Goal: Task Accomplishment & Management: Manage account settings

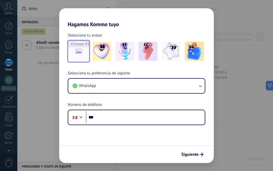
click at [75, 52] on input "file" at bounding box center [78, 51] width 21 height 21
type input "**********"
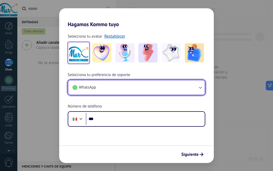
click at [131, 90] on button "WhatsApp" at bounding box center [136, 87] width 137 height 14
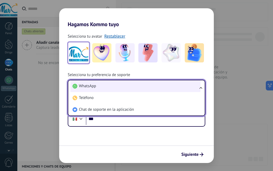
click at [123, 85] on li "WhatsApp" at bounding box center [135, 86] width 130 height 12
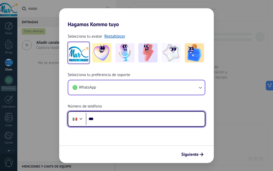
click at [123, 116] on input "***" at bounding box center [145, 119] width 119 height 12
type input "**********"
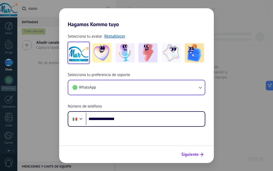
click at [191, 157] on font "Siguiente" at bounding box center [189, 154] width 17 height 5
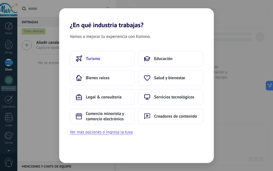
click at [96, 59] on font "Turismo" at bounding box center [93, 58] width 14 height 5
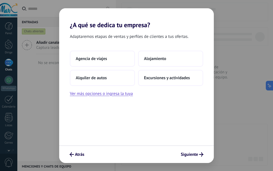
click at [96, 59] on font "Agencia de viajes" at bounding box center [91, 58] width 31 height 5
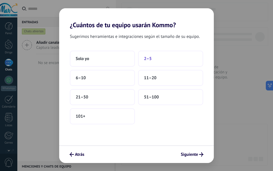
click at [152, 58] on button "2–5" at bounding box center [170, 59] width 65 height 16
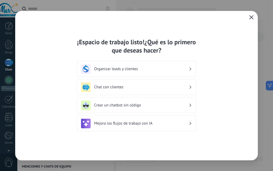
click at [157, 89] on h3 "Chat con clientes" at bounding box center [141, 87] width 95 height 5
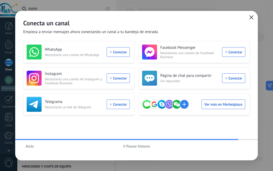
click at [30, 150] on button "Atrás" at bounding box center [29, 146] width 13 height 8
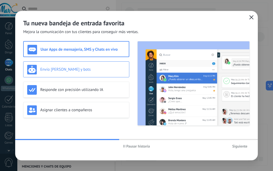
click at [63, 67] on font "Envío de plantillas y bots" at bounding box center [65, 69] width 50 height 5
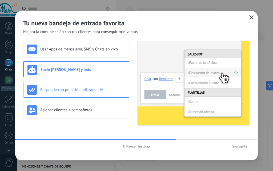
click at [73, 83] on div "Responde con precisión utilizando IA" at bounding box center [76, 90] width 106 height 16
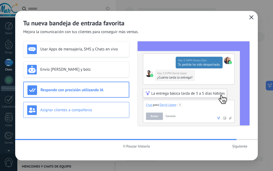
click at [81, 112] on font "Asignar clientes a compañeros" at bounding box center [66, 110] width 52 height 5
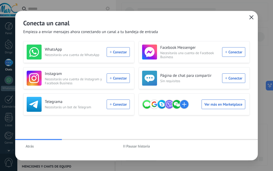
click at [132, 145] on font "Pausar historia" at bounding box center [138, 146] width 24 height 5
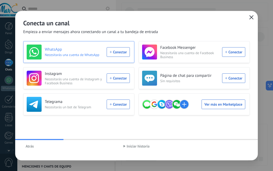
click at [88, 57] on div "WhatsApp Necesitarás una cuenta de WhatsApp Conectar" at bounding box center [78, 52] width 103 height 15
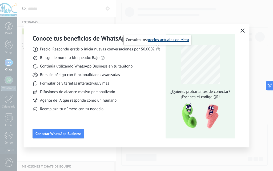
click at [157, 41] on font "precios actuales de Meta" at bounding box center [168, 39] width 42 height 5
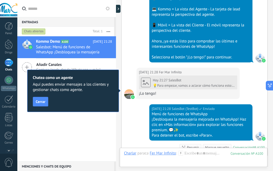
scroll to position [297, 0]
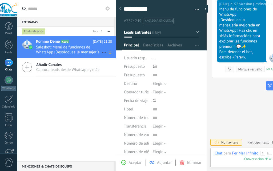
click at [64, 53] on span "Salesbot: Menú de funciones de WhatsApp ¡Desbloquea la mensajería mejorada en W…" at bounding box center [69, 50] width 66 height 10
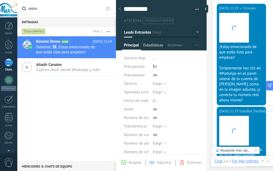
scroll to position [628, 0]
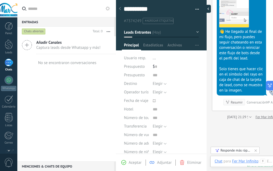
click at [206, 12] on div at bounding box center [207, 9] width 8 height 8
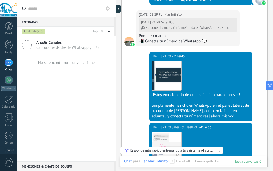
scroll to position [356, 0]
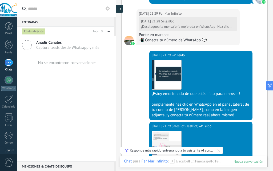
click at [121, 10] on icon at bounding box center [121, 8] width 2 height 3
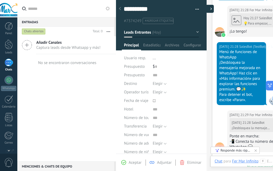
type textarea "**********"
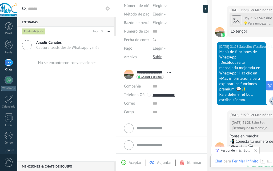
scroll to position [0, 0]
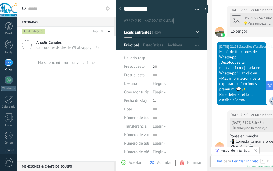
click at [265, 162] on icon at bounding box center [263, 161] width 5 height 5
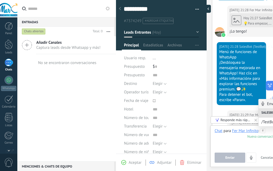
click at [207, 9] on div at bounding box center [207, 9] width 8 height 8
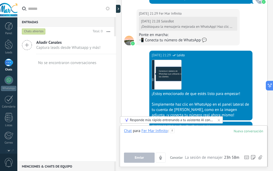
click at [148, 139] on div at bounding box center [193, 138] width 139 height 20
click at [193, 141] on div at bounding box center [193, 138] width 139 height 20
click at [137, 158] on span "Enviar" at bounding box center [139, 158] width 9 height 4
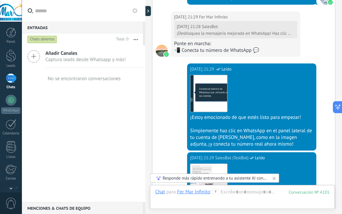
scroll to position [559, 0]
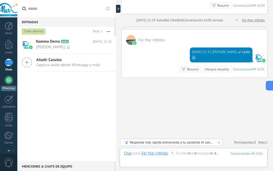
click at [10, 78] on div at bounding box center [9, 80] width 9 height 9
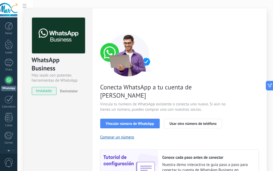
drag, startPoint x: 271, startPoint y: 16, endPoint x: 271, endPoint y: 27, distance: 10.9
click at [271, 27] on div "WhatsApp Business Más leads con potentes herramientas de WhatsApp instalado Des…" at bounding box center [145, 85] width 256 height 171
click at [173, 155] on h2 "Conoce cada paso antes de conectar" at bounding box center [208, 157] width 91 height 5
click at [176, 164] on span "Nuestra demo interactiva te guía paso a paso para conectar tu cuenta de WhatsAp…" at bounding box center [208, 170] width 91 height 16
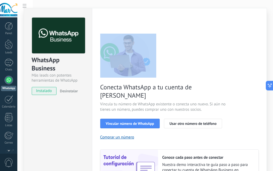
drag, startPoint x: 270, startPoint y: 7, endPoint x: 270, endPoint y: 29, distance: 21.9
click at [270, 29] on div "WhatsApp Business Más leads con potentes herramientas de WhatsApp instalado Des…" at bounding box center [145, 85] width 256 height 171
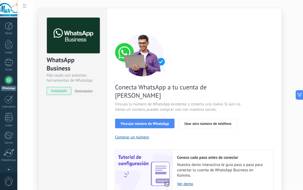
type textarea "**********"
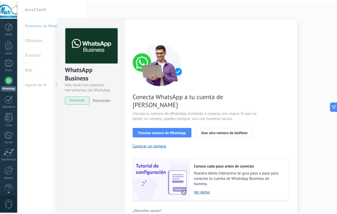
scroll to position [23, 0]
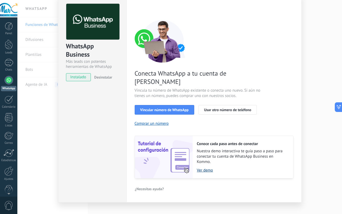
click at [202, 168] on link "Ver demo" at bounding box center [242, 170] width 91 height 5
click at [9, 24] on div at bounding box center [9, 26] width 8 height 8
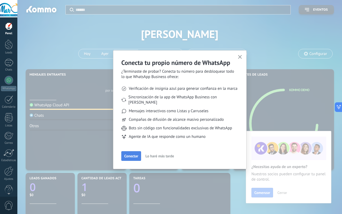
click at [132, 153] on button "Conectar" at bounding box center [131, 156] width 20 height 10
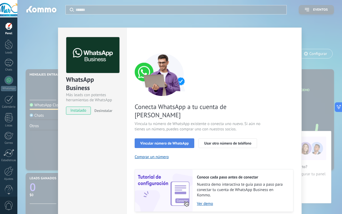
click at [155, 141] on span "Vincular número de WhatsApp" at bounding box center [164, 143] width 48 height 4
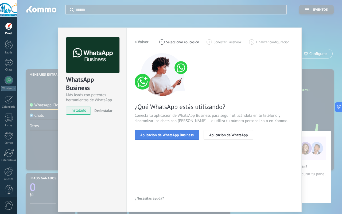
click at [162, 133] on span "Aplicación de WhatsApp Business" at bounding box center [166, 135] width 53 height 4
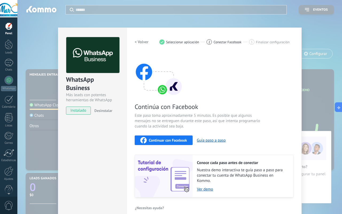
click at [169, 138] on span "Continuar con Facebook" at bounding box center [168, 140] width 38 height 4
click at [162, 139] on span "Continuar con Facebook" at bounding box center [168, 140] width 38 height 4
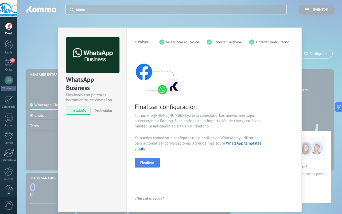
click at [148, 159] on button "Finalizar" at bounding box center [146, 163] width 25 height 10
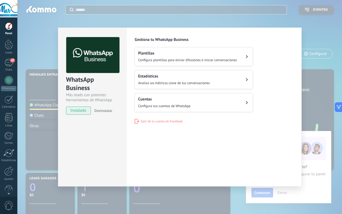
click at [208, 103] on button "Cuentas Configura tus cuentas de WhatsApp" at bounding box center [193, 102] width 118 height 19
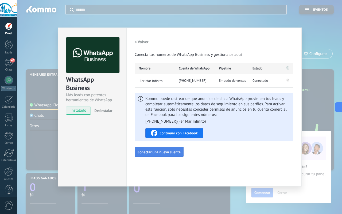
click at [161, 151] on span "Conectar una nueva cuenta" at bounding box center [158, 152] width 43 height 4
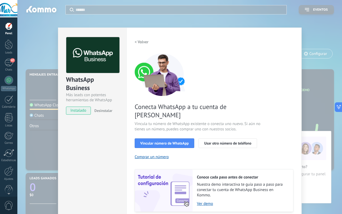
click at [9, 27] on div at bounding box center [9, 26] width 8 height 8
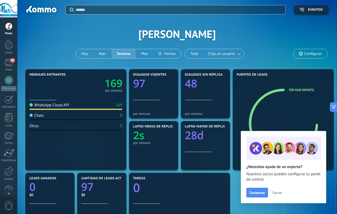
click at [273, 56] on span "Configurar" at bounding box center [313, 54] width 18 height 5
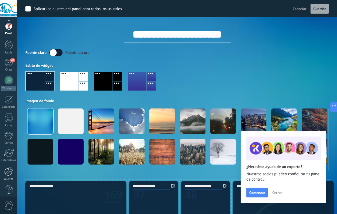
scroll to position [2, 0]
click at [5, 171] on div at bounding box center [8, 168] width 9 height 9
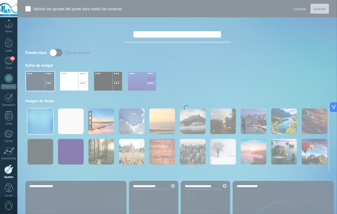
scroll to position [8, 0]
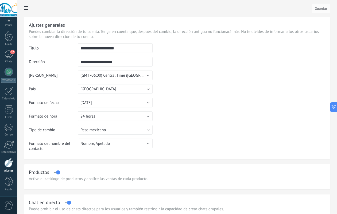
click at [60, 171] on label at bounding box center [57, 172] width 6 height 0
click at [128, 171] on div "Productos" at bounding box center [177, 172] width 296 height 6
click at [60, 171] on label at bounding box center [57, 172] width 6 height 0
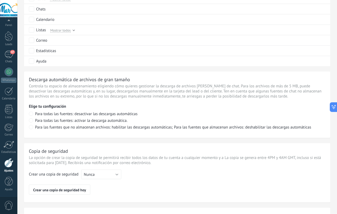
scroll to position [311, 0]
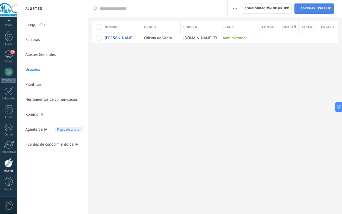
click at [273, 11] on span "Agregar usuario" at bounding box center [315, 9] width 31 height 10
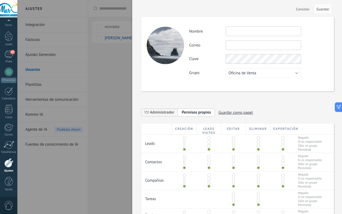
click at [244, 33] on input "text" at bounding box center [262, 31] width 75 height 10
type input "**********"
click at [248, 48] on input "text" at bounding box center [262, 45] width 75 height 10
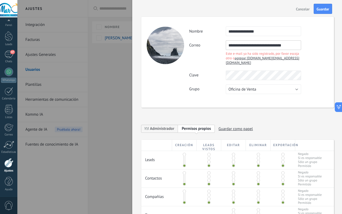
click at [237, 44] on input "**********" at bounding box center [262, 45] width 75 height 10
click at [273, 45] on input "**********" at bounding box center [262, 45] width 75 height 10
type input "**********"
click at [246, 74] on div "**********" at bounding box center [258, 60] width 139 height 68
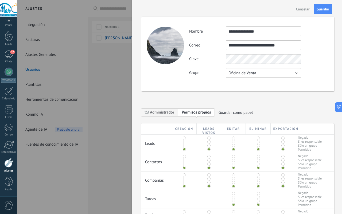
click at [236, 73] on span "Oficina de Venta" at bounding box center [242, 72] width 28 height 5
click at [160, 116] on span "Administrador" at bounding box center [159, 112] width 37 height 8
click at [192, 111] on span "Personalizar permisos" at bounding box center [200, 112] width 38 height 5
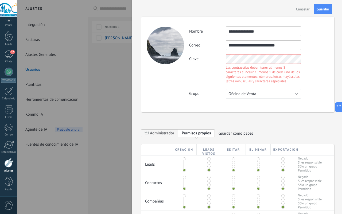
click at [205, 84] on div "**********" at bounding box center [237, 64] width 192 height 95
click at [205, 58] on div "Clave Las contraseñas deben tener al menos 8 caracteres e incluir al menos 1 de…" at bounding box center [258, 69] width 139 height 30
click at [213, 58] on div "Clave Las contraseñas deben tener al menos 8 caracteres e incluir al menos 1 de…" at bounding box center [258, 69] width 139 height 30
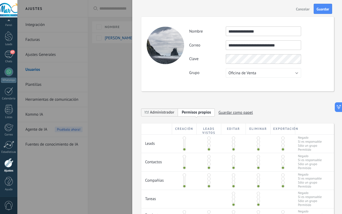
click at [234, 79] on div "**********" at bounding box center [237, 54] width 192 height 74
click at [188, 65] on div "**********" at bounding box center [237, 54] width 192 height 74
click at [210, 82] on div "**********" at bounding box center [237, 54] width 192 height 74
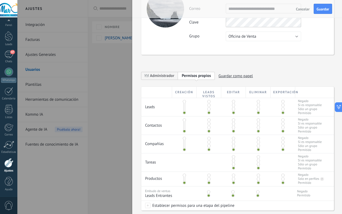
scroll to position [31, 0]
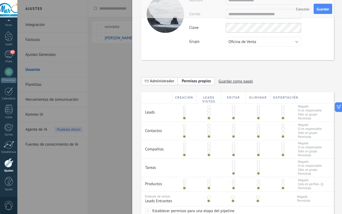
click at [165, 84] on span "Administrador" at bounding box center [159, 81] width 37 height 8
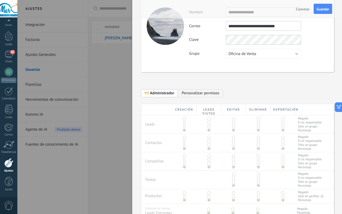
scroll to position [2, 0]
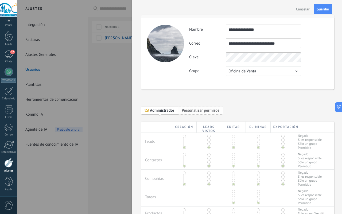
click at [189, 109] on span "Personalizar permisos" at bounding box center [200, 110] width 38 height 5
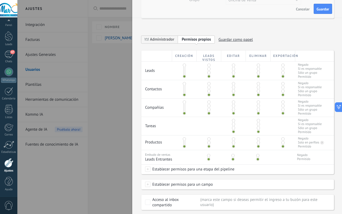
scroll to position [74, 0]
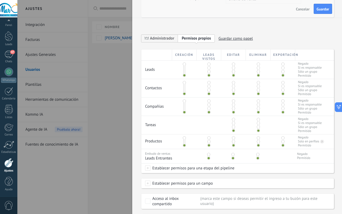
click at [148, 171] on span at bounding box center [147, 167] width 5 height 5
click at [147, 171] on div "Nueva consulta Cualificado Propuesta enviada Negociación Reserva creada Reserva…" at bounding box center [185, 191] width 81 height 43
click at [147, 171] on span at bounding box center [147, 182] width 5 height 5
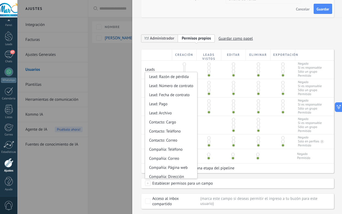
scroll to position [102, 0]
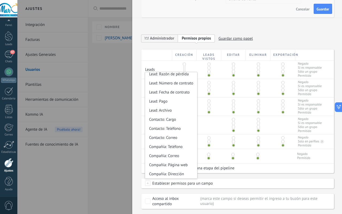
click at [144, 171] on div "Establecer permisos para un campo Lead: Presupuesto Lead: Destino Lead: Operado…" at bounding box center [237, 183] width 192 height 10
click at [147, 171] on span at bounding box center [147, 182] width 5 height 5
click at [220, 171] on div "Establecer permisos para un campo Lead: Presupuesto Lead: Destino Lead: Operado…" at bounding box center [237, 183] width 192 height 10
click at [246, 171] on div "Establecer permisos para una etapa del pipeline" at bounding box center [237, 168] width 192 height 10
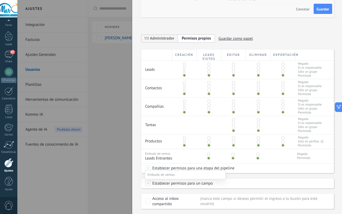
click at [246, 171] on div at bounding box center [179, 107] width 324 height 214
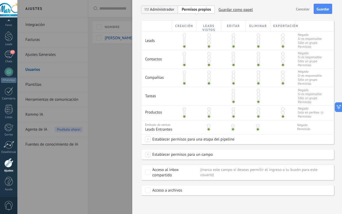
scroll to position [0, 0]
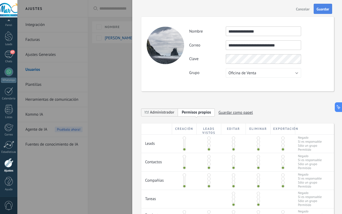
click at [273, 10] on span "Guardar" at bounding box center [322, 9] width 13 height 4
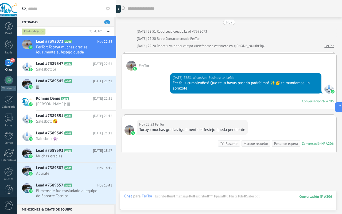
scroll to position [32, 0]
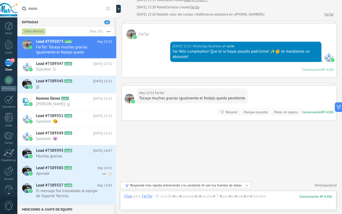
click at [83, 171] on h2 "Lead #7389383 A108" at bounding box center [66, 167] width 61 height 5
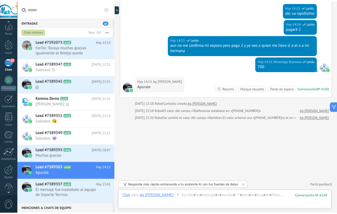
scroll to position [8, 0]
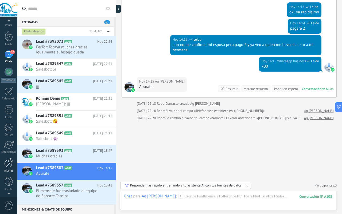
click at [8, 167] on div at bounding box center [8, 162] width 9 height 9
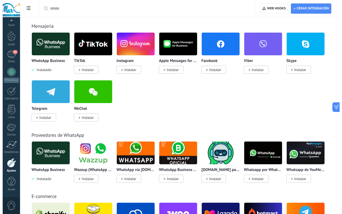
scroll to position [100, 0]
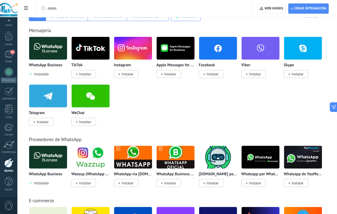
click at [218, 74] on span "Instalar" at bounding box center [212, 74] width 12 height 5
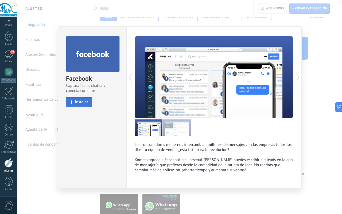
click at [81, 101] on span "Instalar" at bounding box center [81, 102] width 13 height 4
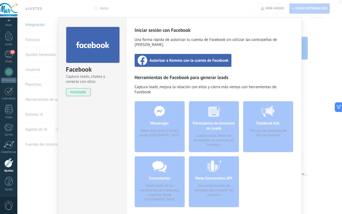
click at [181, 58] on span "Autorizar a Kommo con la cuenta de Facebook" at bounding box center [188, 60] width 79 height 5
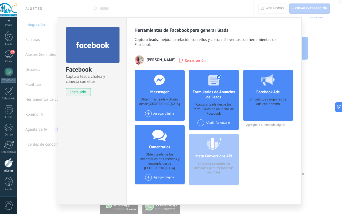
click at [148, 114] on span at bounding box center [148, 113] width 7 height 7
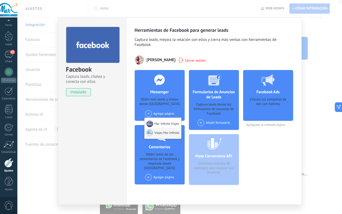
click at [159, 134] on div "Viajes Mar Infinito" at bounding box center [162, 133] width 37 height 10
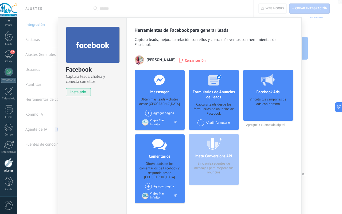
click at [145, 112] on span at bounding box center [148, 113] width 7 height 7
click at [154, 126] on div "Mar Infinito Viajes" at bounding box center [162, 123] width 37 height 12
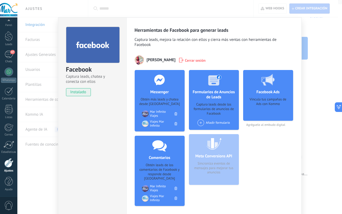
click at [258, 94] on h4 "Facebook Ads" at bounding box center [268, 91] width 26 height 5
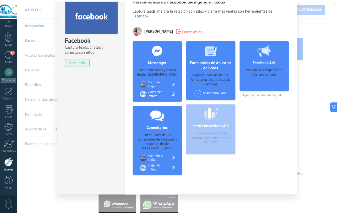
scroll to position [0, 0]
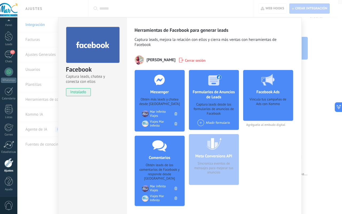
click at [273, 30] on div "Facebook Captura leads, chatea y conecta con ellos instalado Desinstalar Herram…" at bounding box center [179, 107] width 324 height 214
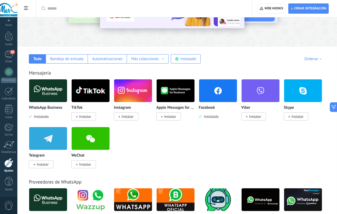
scroll to position [54, 0]
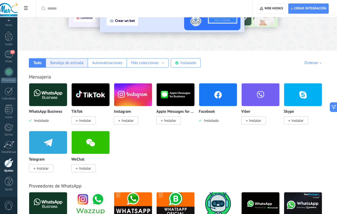
click at [83, 61] on div "Bandeja de entrada" at bounding box center [66, 62] width 33 height 5
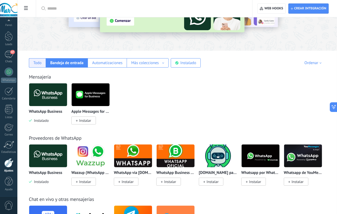
click at [42, 60] on div "Todo" at bounding box center [37, 62] width 8 height 5
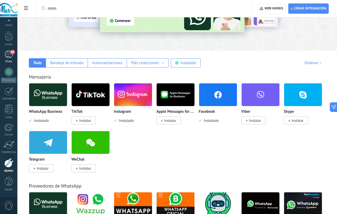
click at [9, 52] on div "47" at bounding box center [9, 54] width 9 height 8
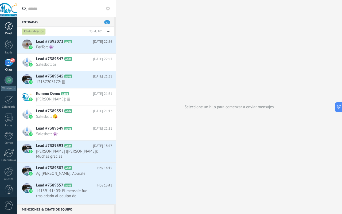
click at [9, 34] on div "Panel" at bounding box center [8, 33] width 15 height 3
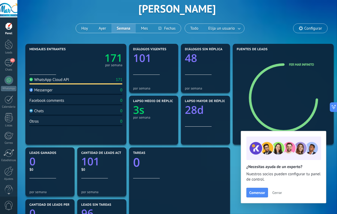
scroll to position [25, 0]
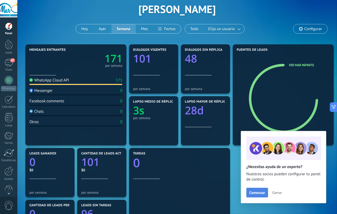
click at [254, 171] on button "Comenzar" at bounding box center [257, 193] width 22 height 10
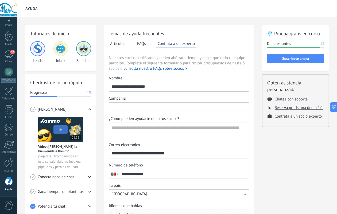
click at [121, 108] on input "Compañía" at bounding box center [179, 106] width 140 height 9
type input "**********"
click at [139, 129] on textarea "¿Cómo pueden ayudarte nuestros socios?" at bounding box center [178, 130] width 139 height 15
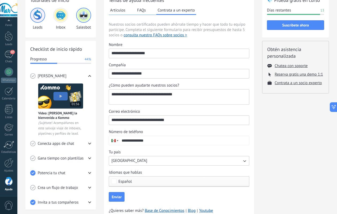
scroll to position [56, 0]
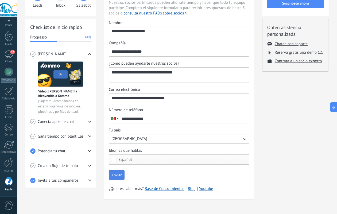
type textarea "**********"
click at [116, 171] on span "Enviar" at bounding box center [117, 175] width 10 height 4
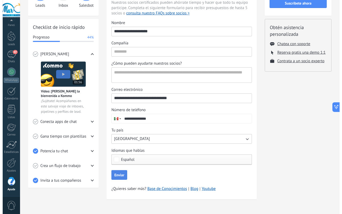
scroll to position [0, 0]
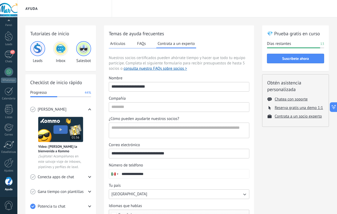
click at [90, 171] on use at bounding box center [89, 177] width 3 height 2
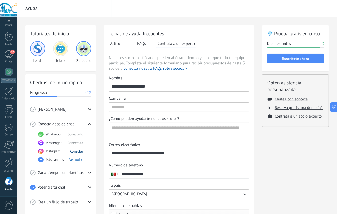
click at [78, 151] on button "Conectar" at bounding box center [76, 151] width 13 height 5
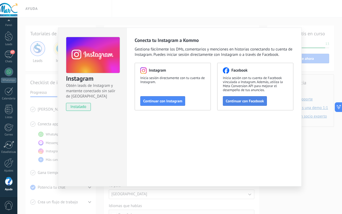
click at [234, 99] on span "Continuar con Facebook" at bounding box center [244, 101] width 38 height 4
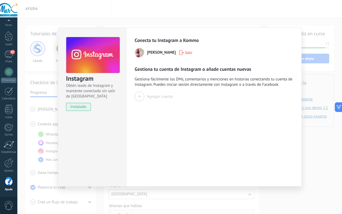
click at [40, 62] on div "Instagram Obtén leads de Instagram y mantente conectado sin salir de Kommo inst…" at bounding box center [179, 107] width 324 height 214
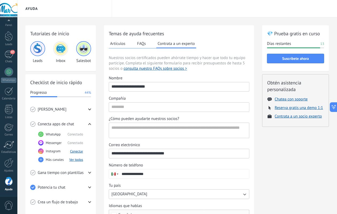
click at [60, 52] on img at bounding box center [60, 48] width 13 height 13
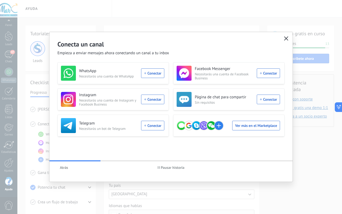
click at [163, 166] on span "Pausar historia" at bounding box center [173, 167] width 24 height 4
click at [163, 166] on span "Iniciar historia" at bounding box center [172, 167] width 23 height 4
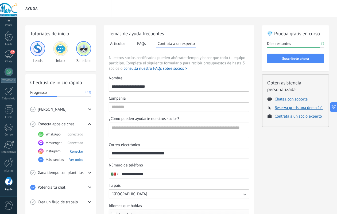
click at [90, 171] on icon at bounding box center [89, 172] width 3 height 3
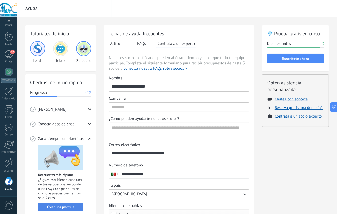
click at [63, 171] on span "Crear una plantilla" at bounding box center [60, 207] width 27 height 4
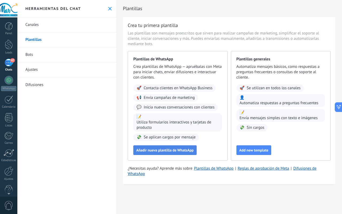
click at [172, 149] on span "Añadir nueva plantilla de WhatsApp" at bounding box center [164, 150] width 57 height 4
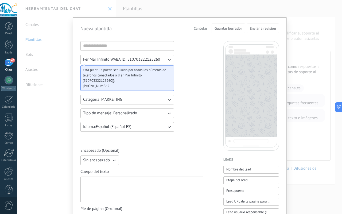
click at [163, 102] on button "Categoria: MARKETING" at bounding box center [126, 100] width 93 height 10
click at [130, 100] on li "UTILITY" at bounding box center [125, 99] width 96 height 9
click at [147, 112] on button "Tipo de mensaje: Personalizado" at bounding box center [126, 113] width 93 height 10
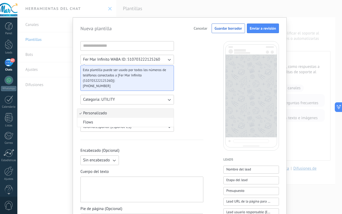
click at [147, 112] on li "Personalizado" at bounding box center [125, 113] width 96 height 9
click at [115, 160] on icon "button" at bounding box center [113, 159] width 5 height 5
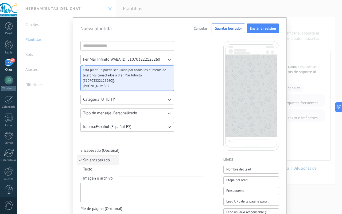
click at [111, 160] on li "Sin encabezado" at bounding box center [97, 160] width 41 height 9
click at [199, 28] on span "Cancelar" at bounding box center [200, 28] width 14 height 4
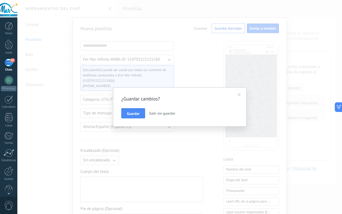
click at [155, 114] on span "Salir sin guardar" at bounding box center [162, 113] width 26 height 5
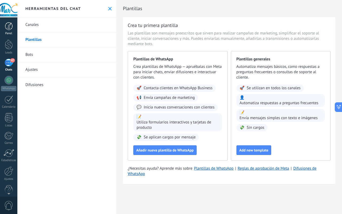
click at [7, 25] on div at bounding box center [9, 26] width 8 height 8
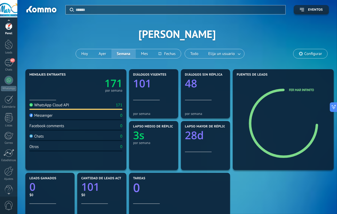
scroll to position [8, 0]
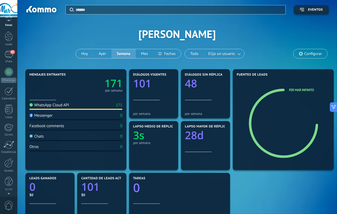
click at [7, 171] on div at bounding box center [8, 192] width 17 height 8
click at [10, 171] on div at bounding box center [8, 192] width 17 height 8
